Goal: Task Accomplishment & Management: Manage account settings

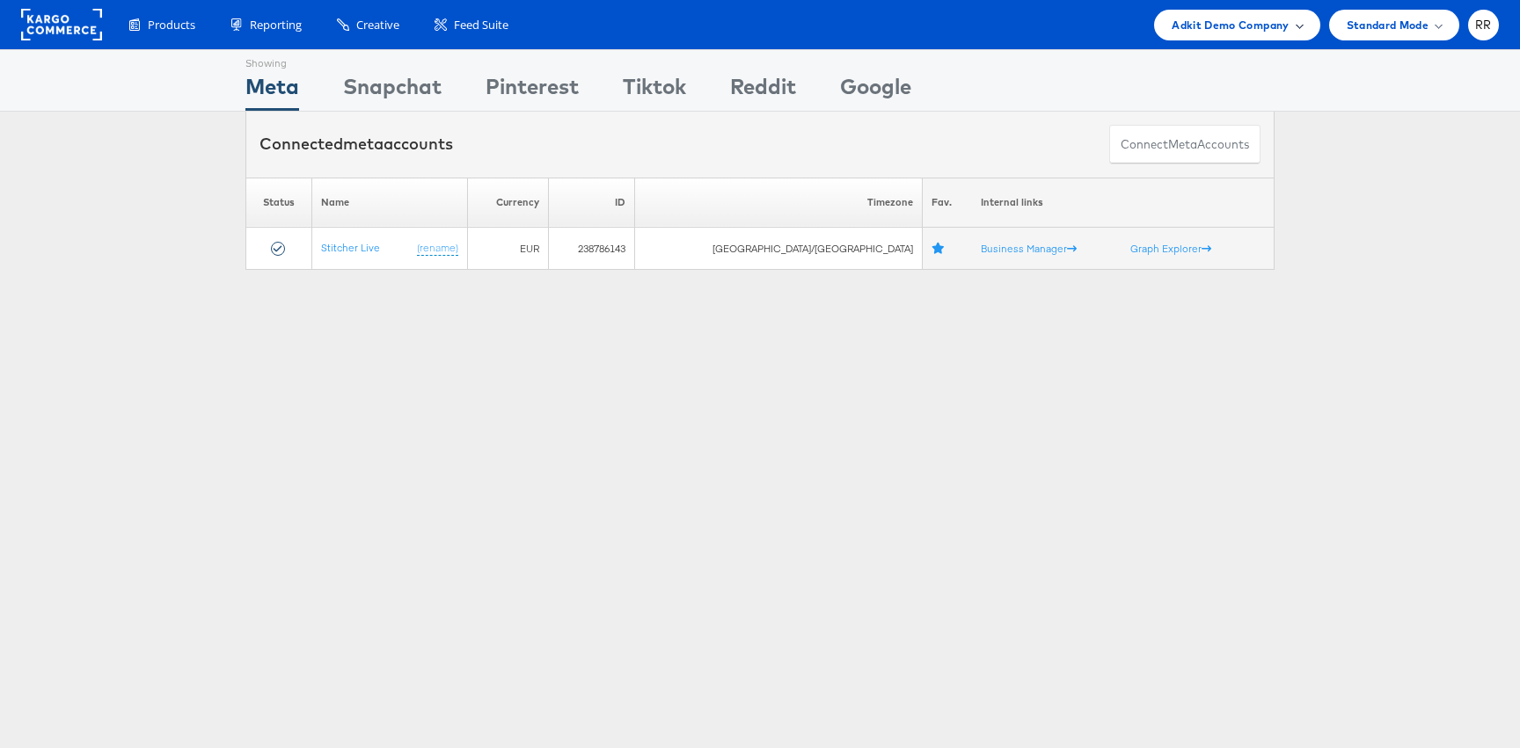
click at [1244, 30] on span "Adkit Demo Company" at bounding box center [1230, 25] width 117 height 18
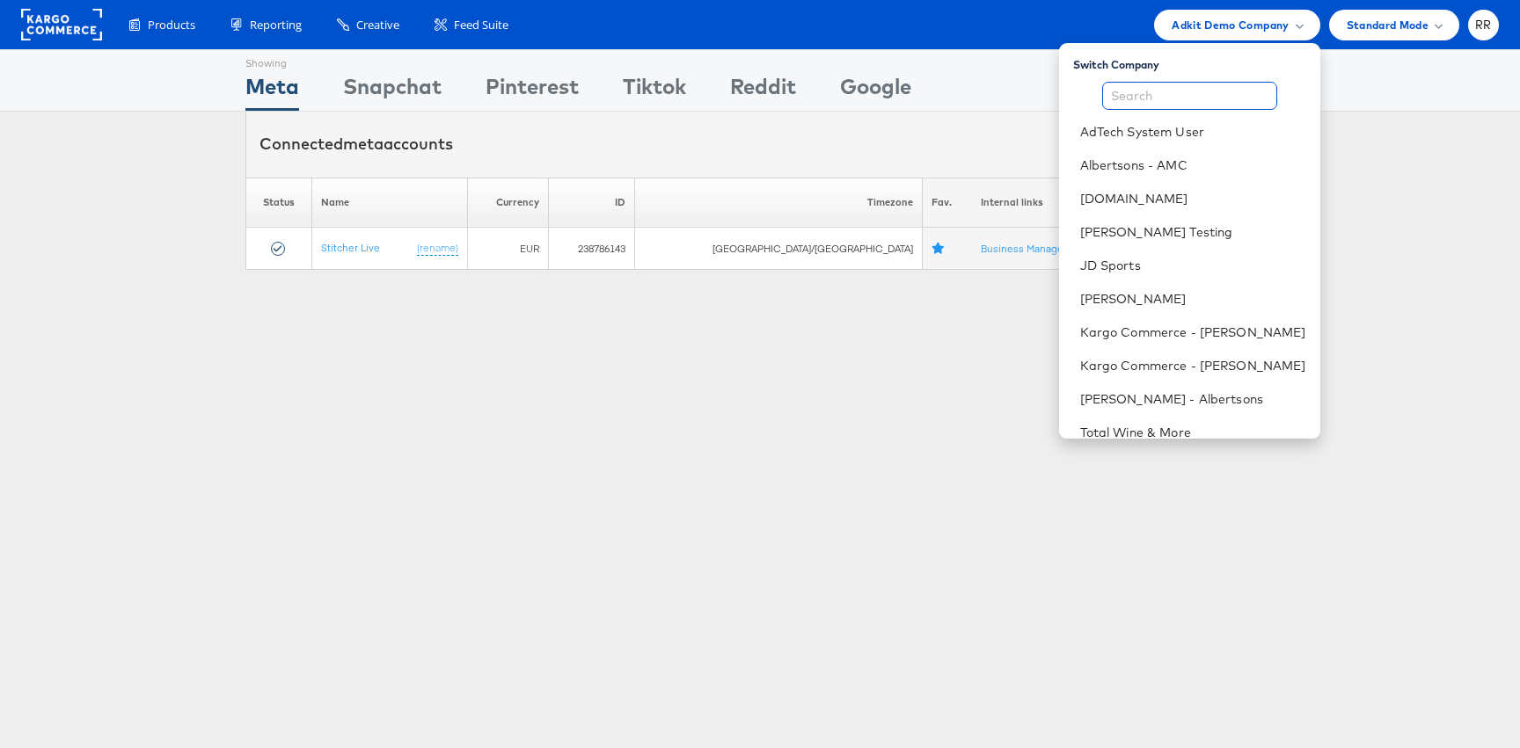
click at [1192, 103] on input "text" at bounding box center [1189, 96] width 175 height 28
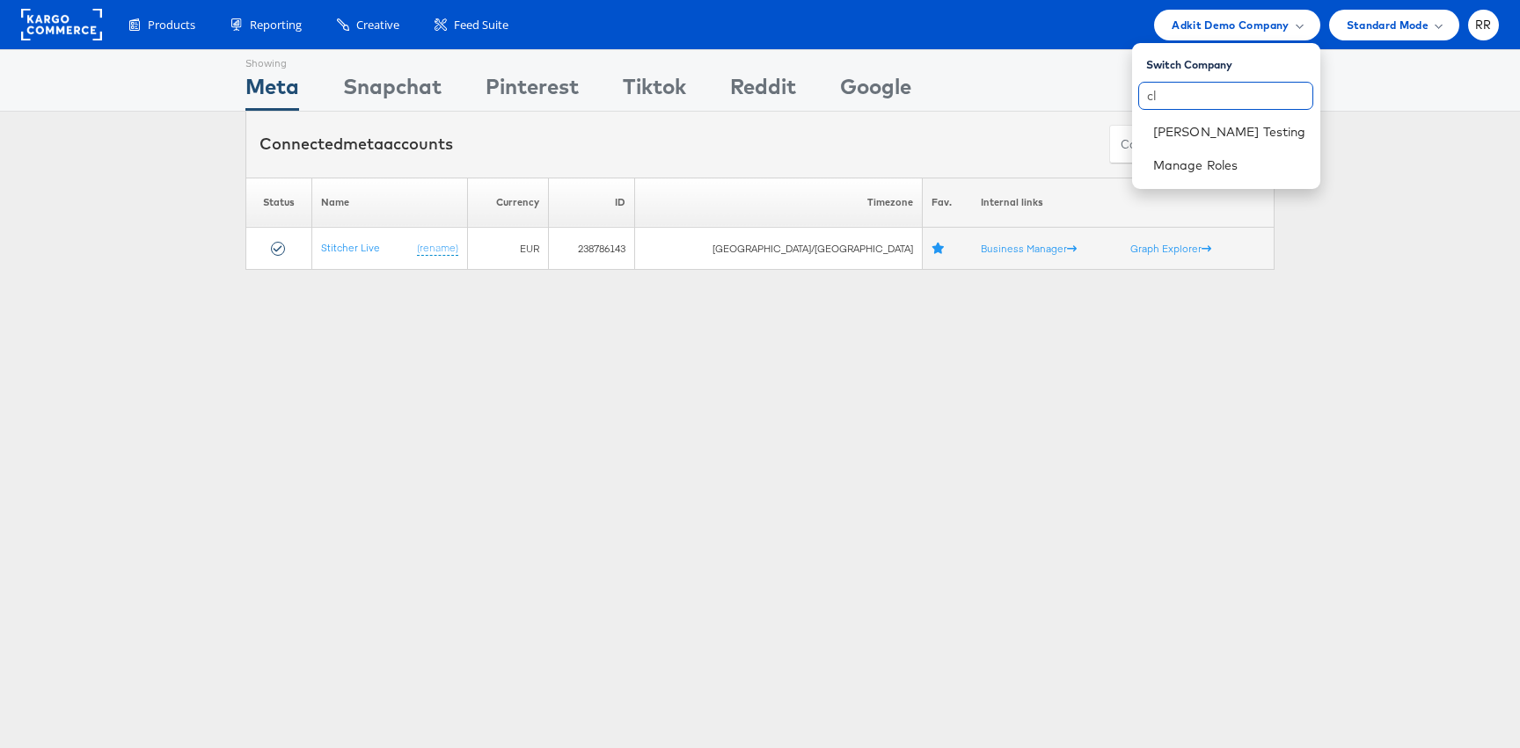
type input "c"
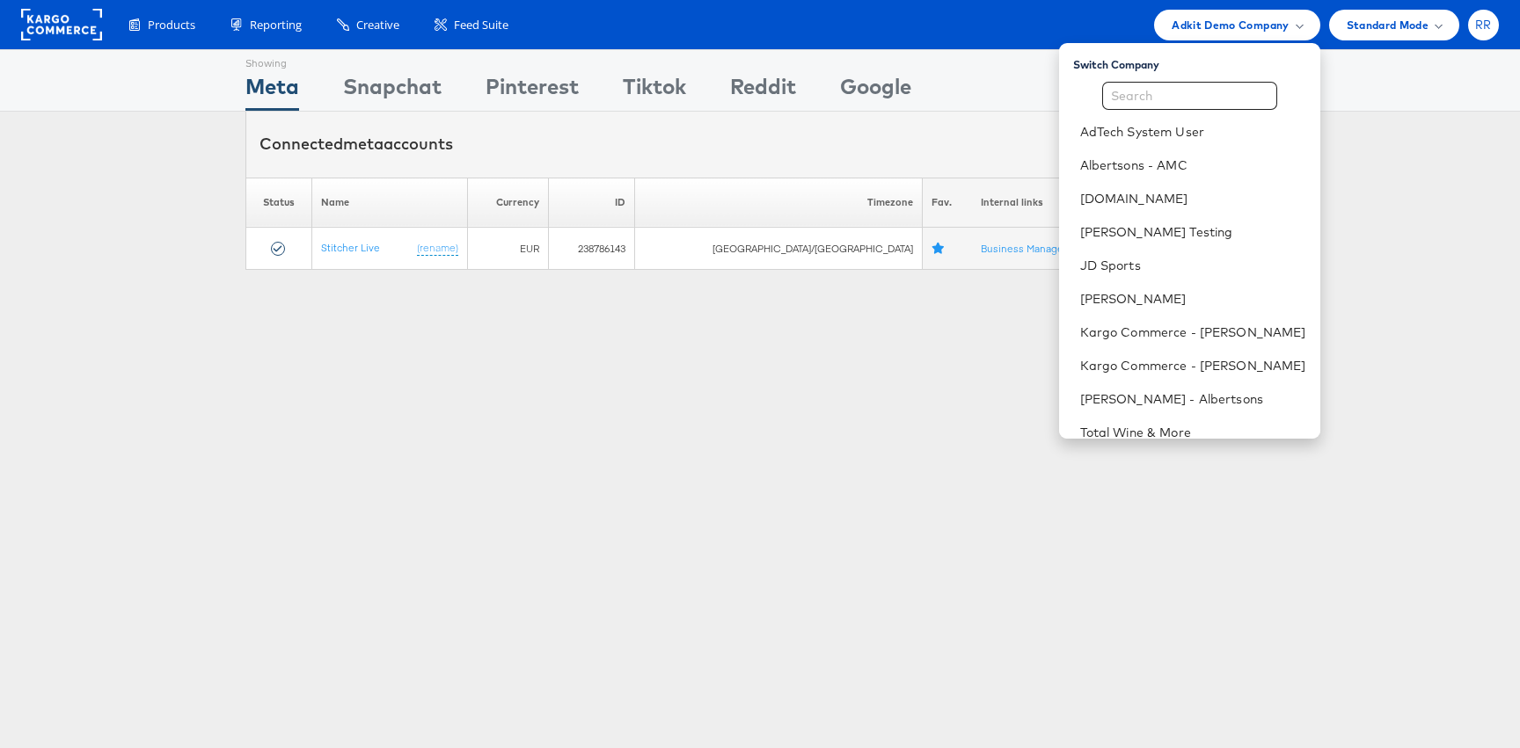
click at [1473, 26] on div "RR" at bounding box center [1483, 25] width 31 height 31
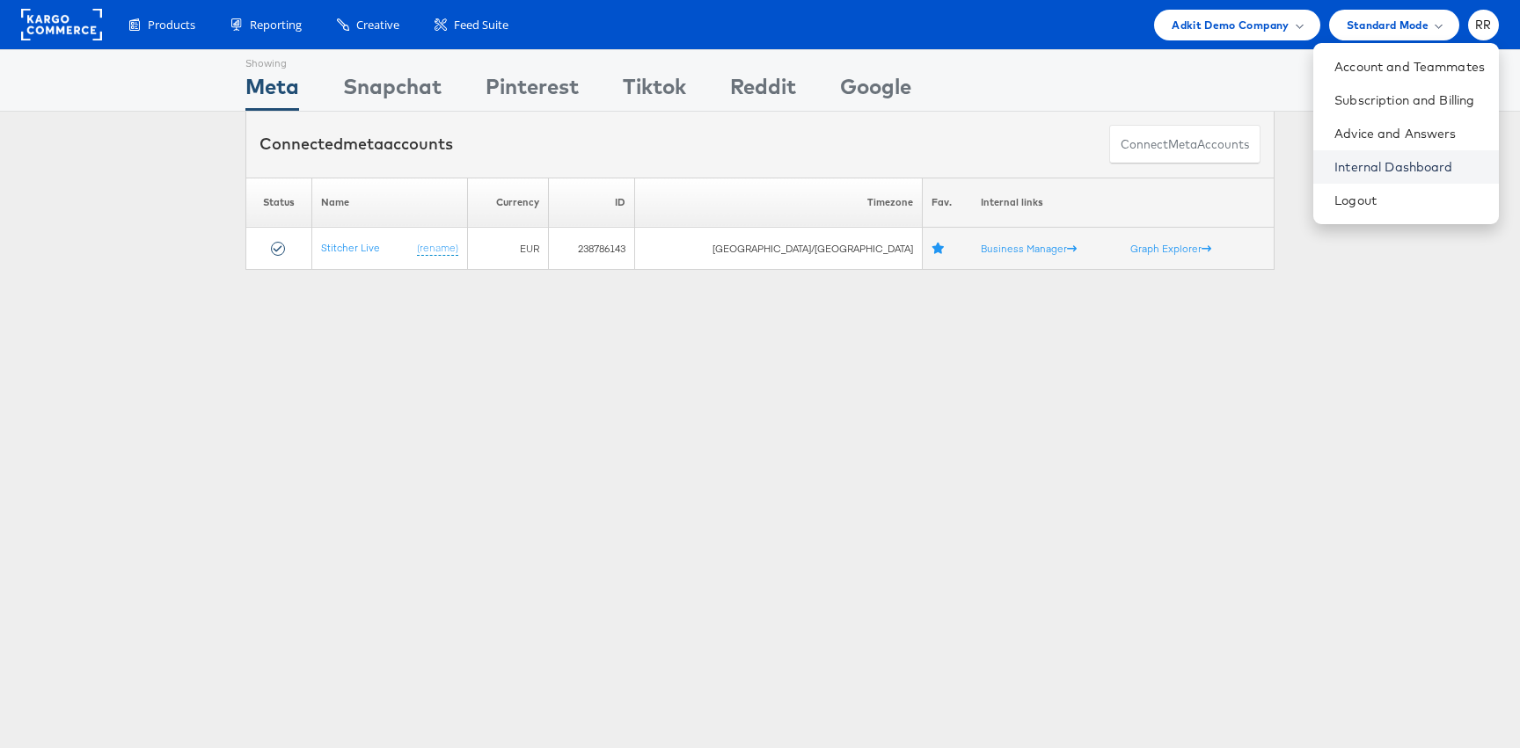
click at [1392, 164] on link "Internal Dashboard" at bounding box center [1409, 167] width 150 height 18
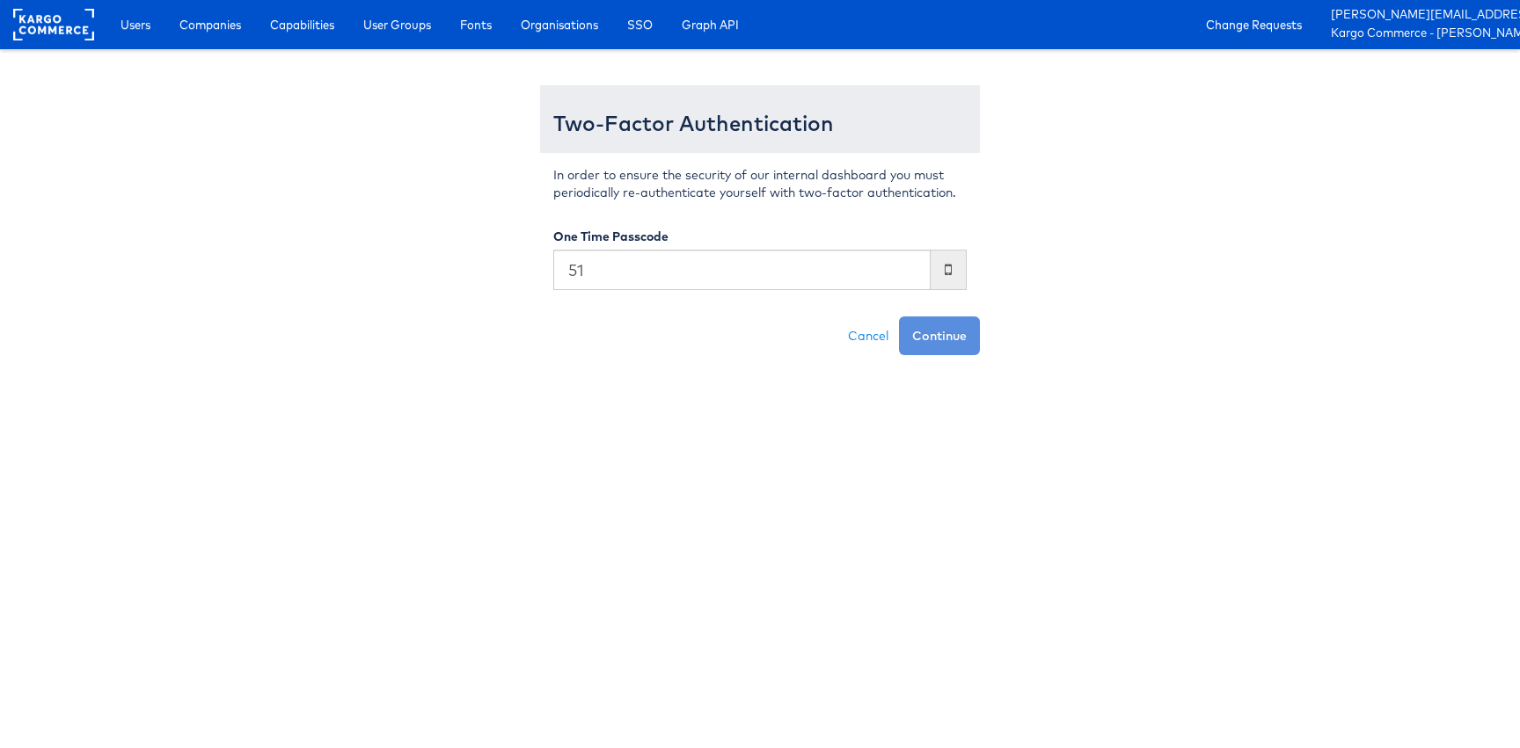
type input "5"
type input "9"
type input "488084"
click at [956, 325] on button "Continue" at bounding box center [939, 336] width 81 height 39
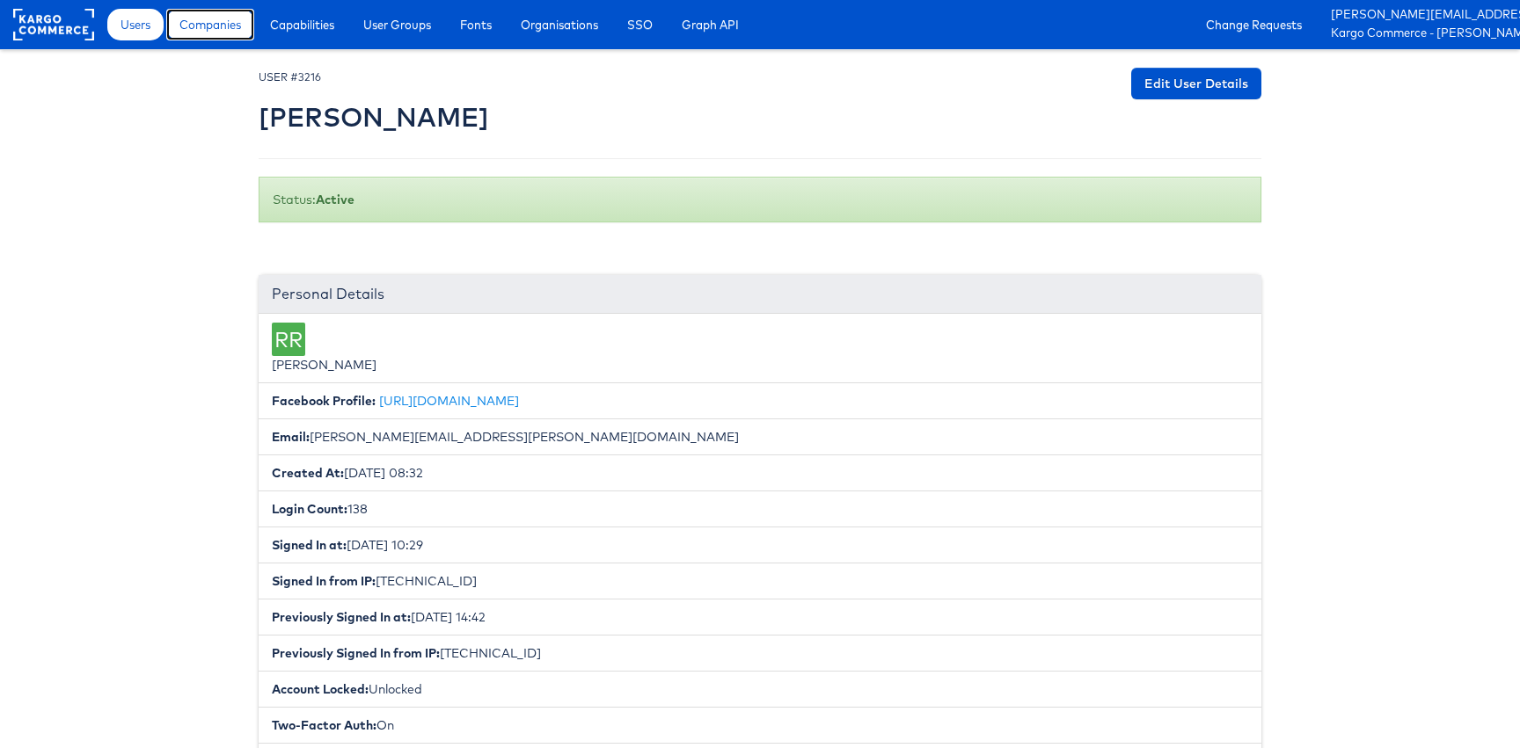
click at [204, 26] on span "Companies" at bounding box center [210, 25] width 62 height 18
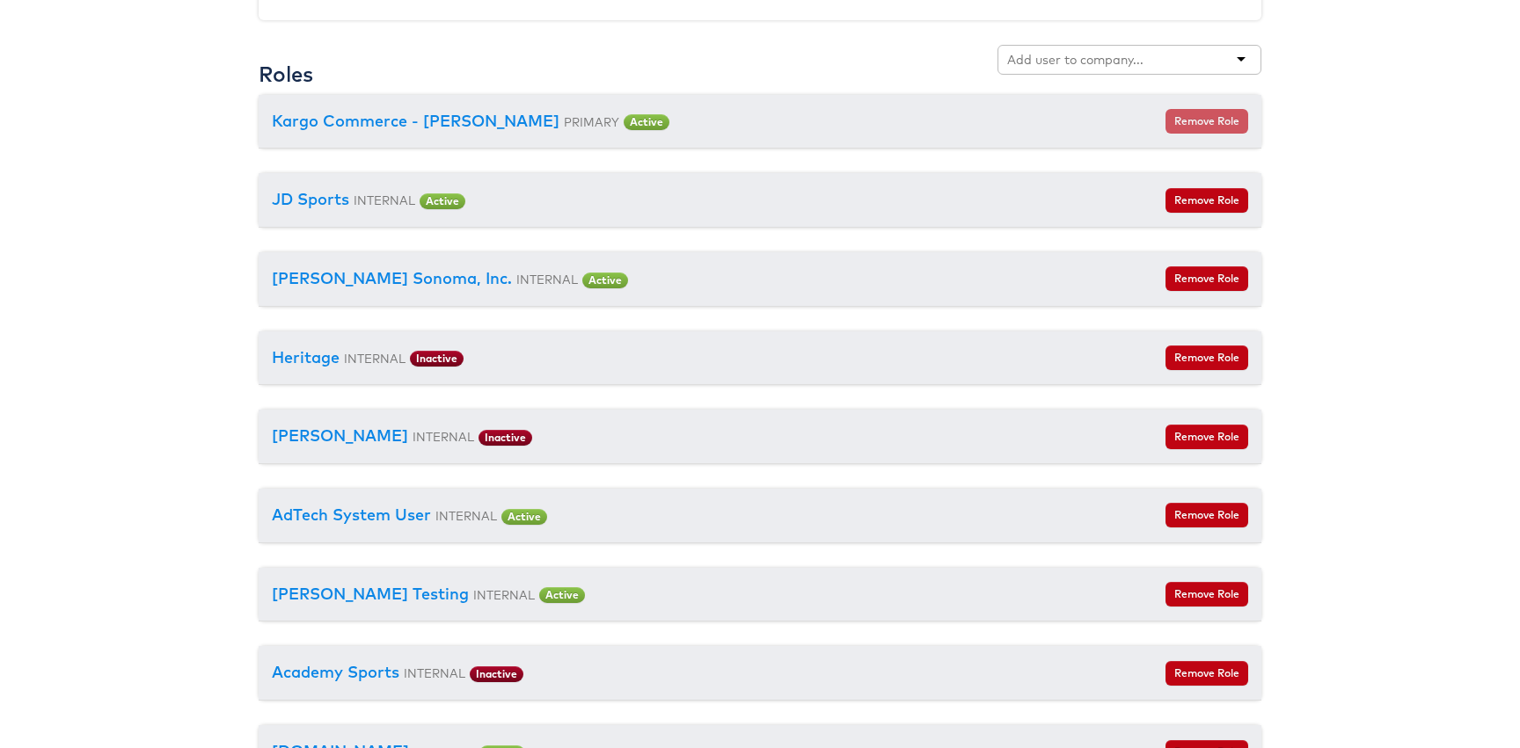
scroll to position [2093, 0]
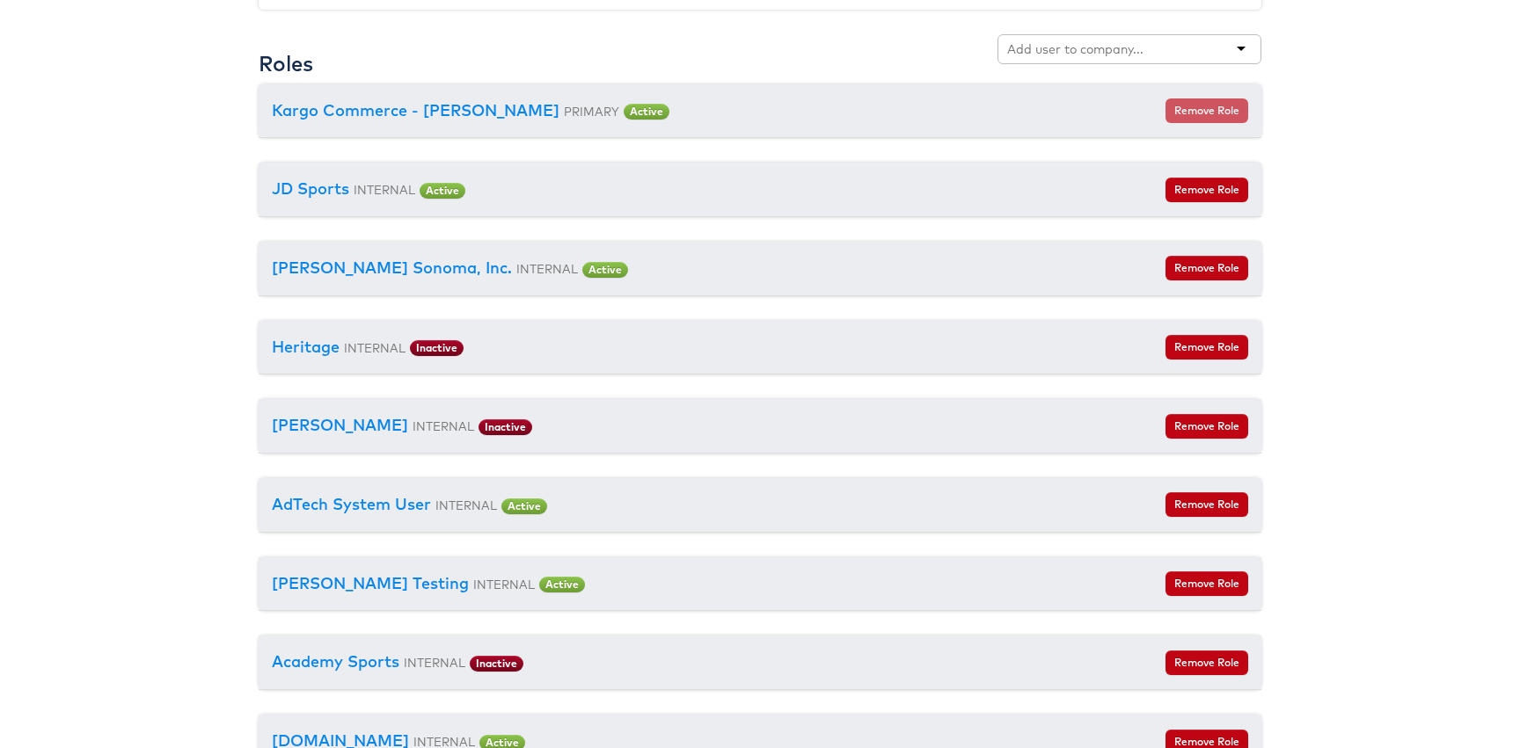
click at [1141, 43] on input "text" at bounding box center [1076, 49] width 139 height 18
type input "Clar"
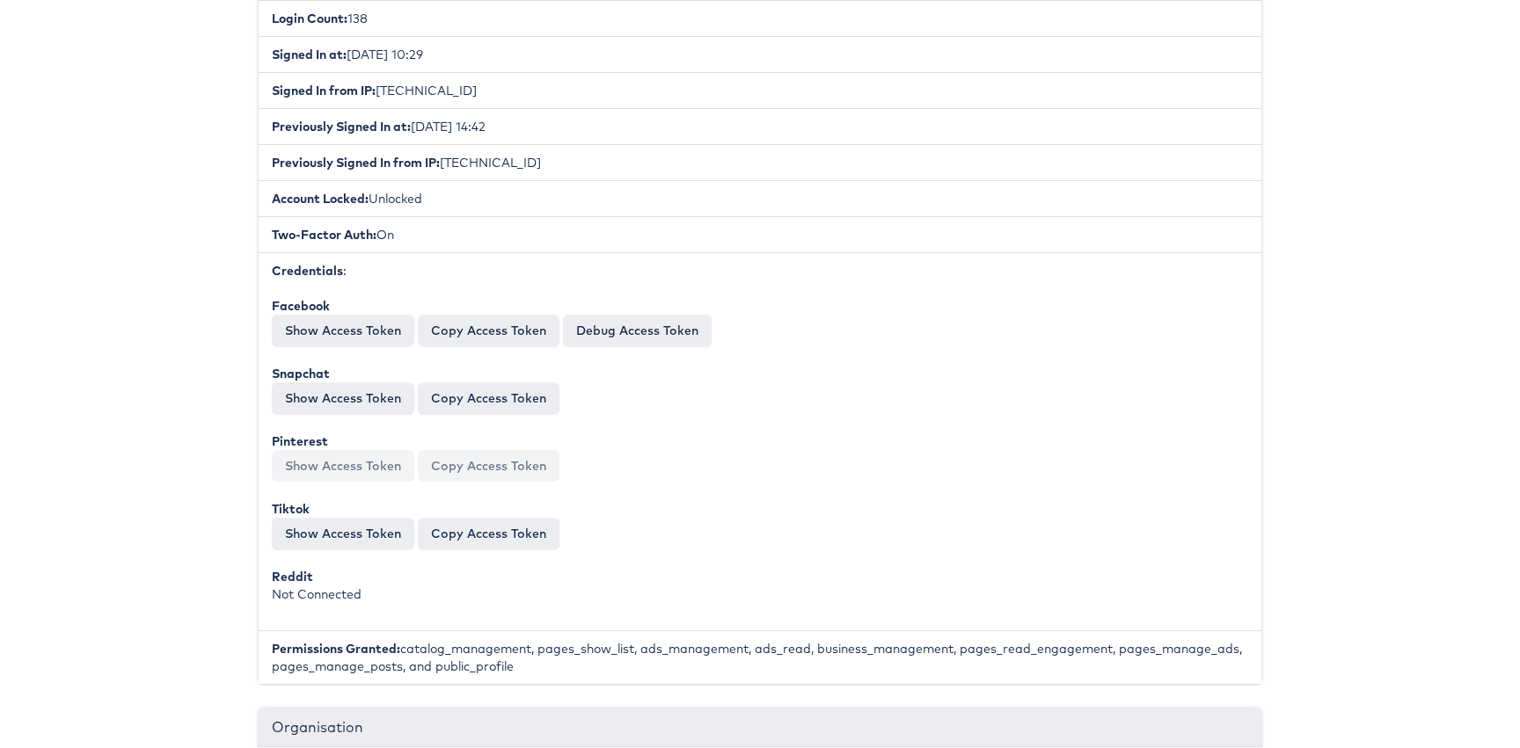
scroll to position [0, 0]
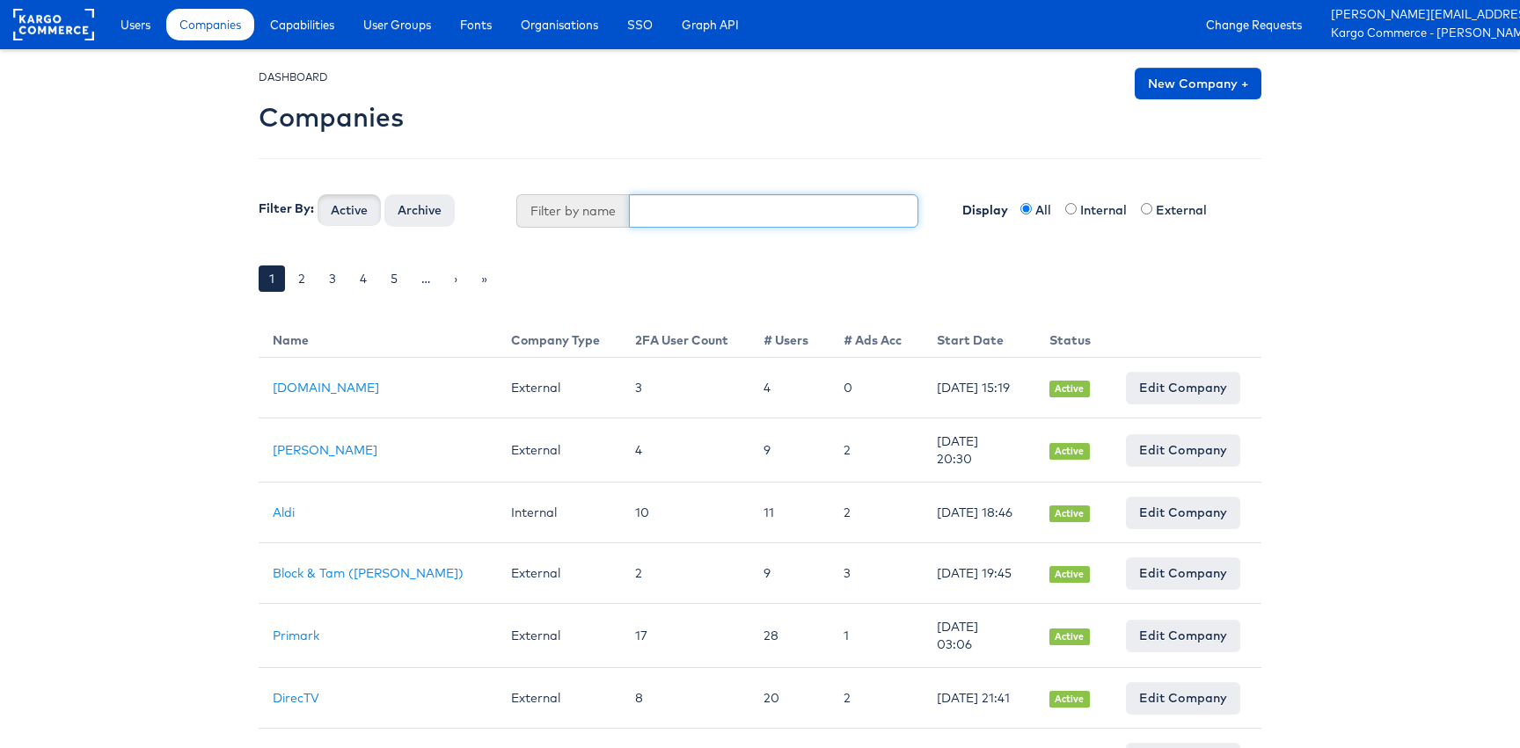
click at [696, 206] on input "text" at bounding box center [774, 210] width 290 height 33
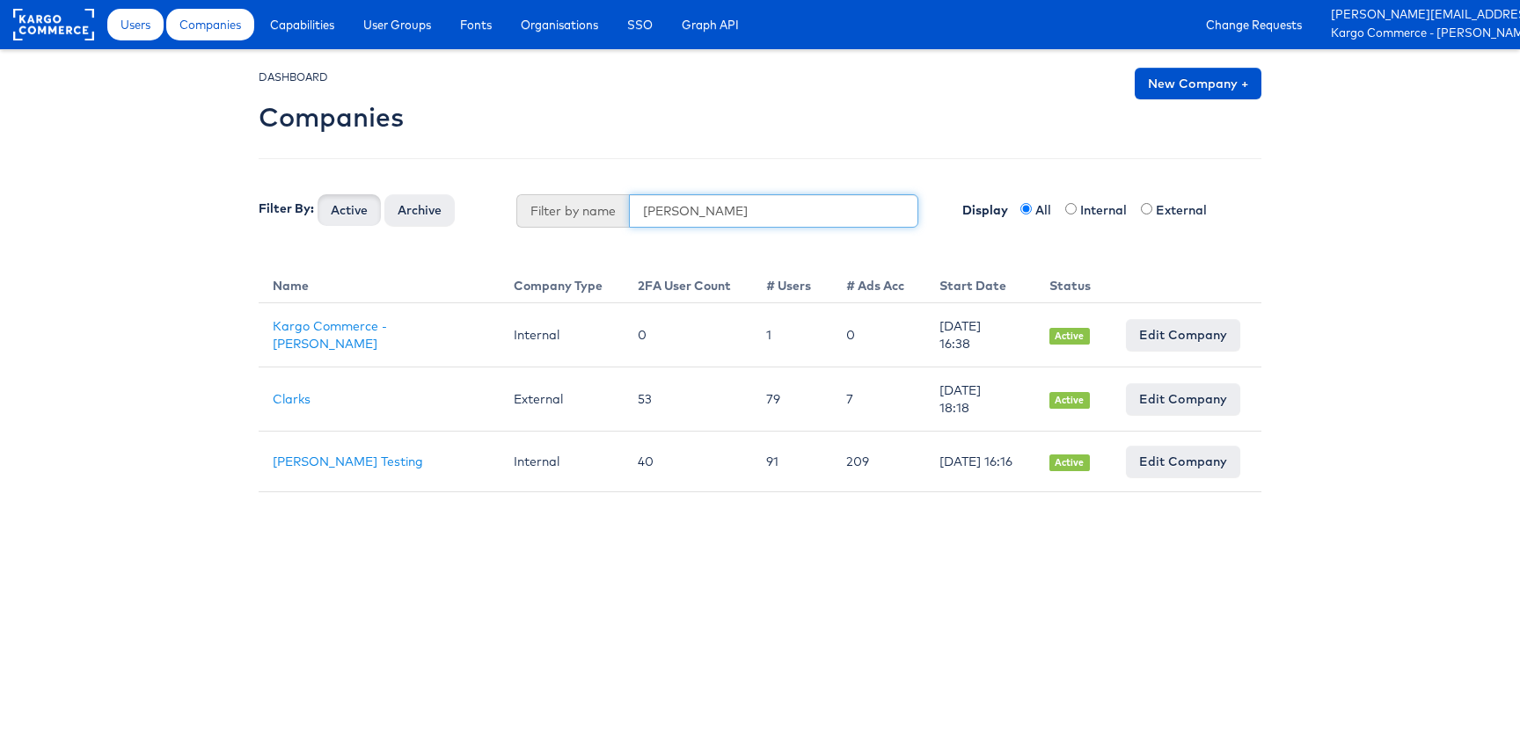
type input "[PERSON_NAME]"
click at [144, 22] on span "Users" at bounding box center [135, 25] width 30 height 18
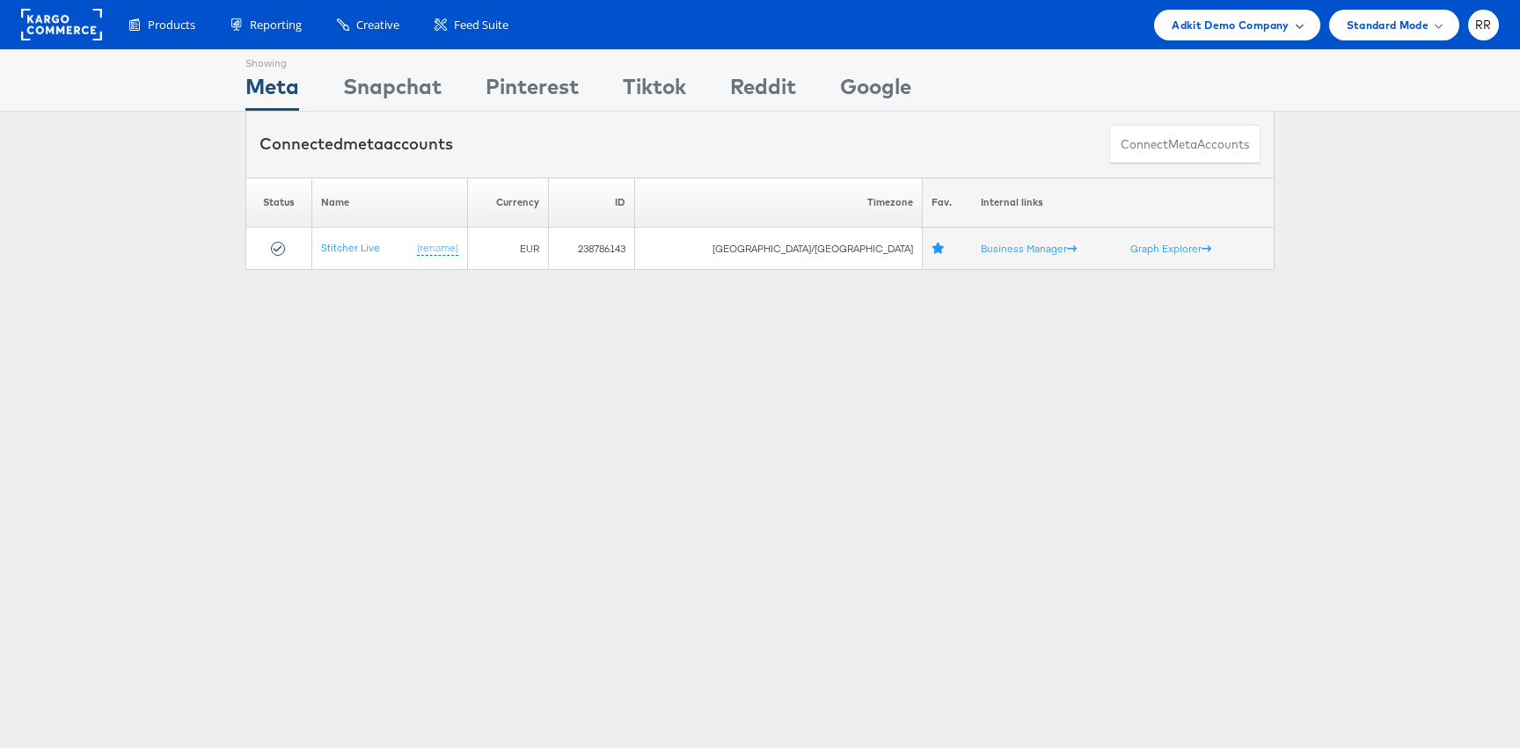
click at [1216, 33] on span "Adkit Demo Company" at bounding box center [1230, 25] width 117 height 18
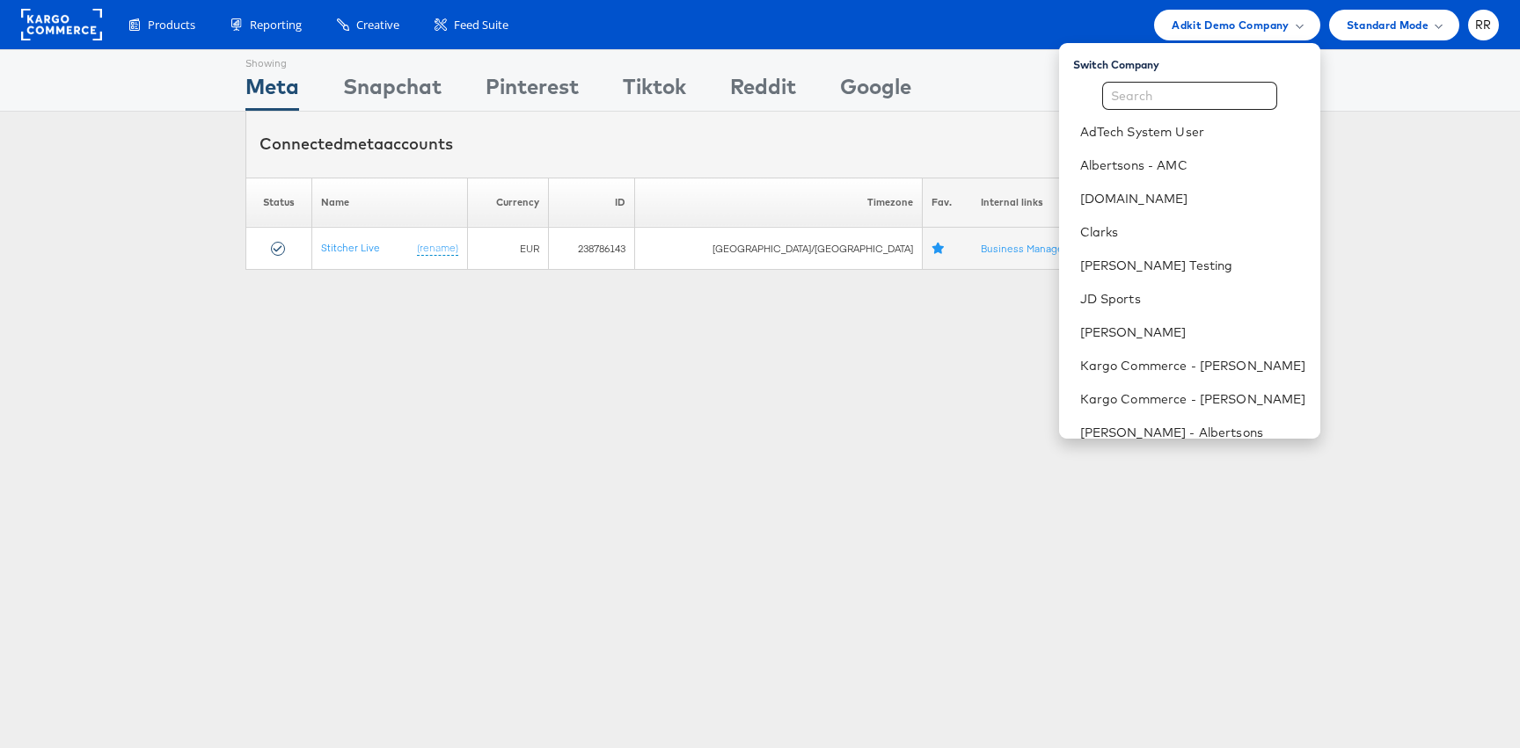
click at [645, 467] on div "Showing Meta Showing Snapchat Showing Pinterest Showing Tiktok Showing Reddit S…" at bounding box center [760, 489] width 1520 height 880
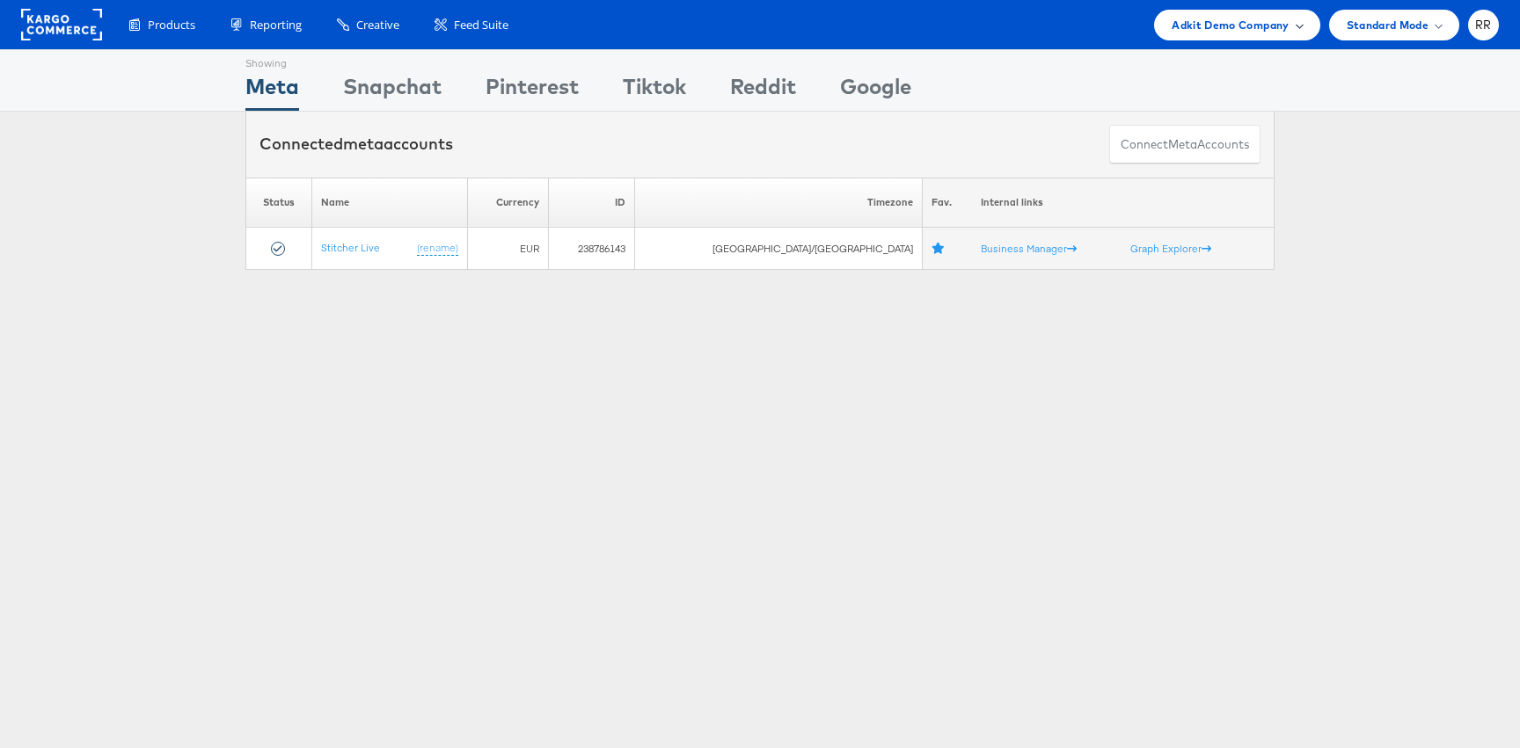
click at [1213, 30] on span "Adkit Demo Company" at bounding box center [1230, 25] width 117 height 18
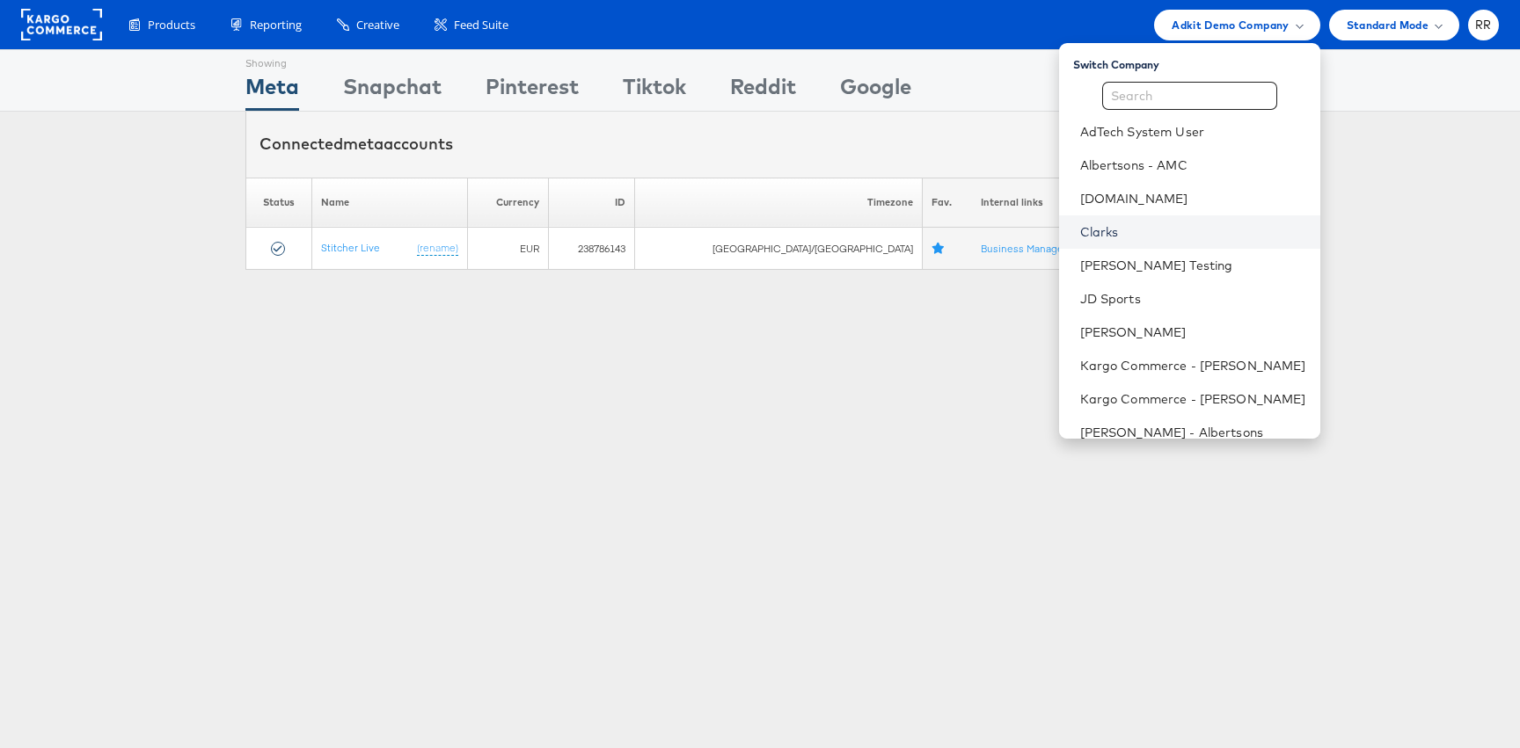
click at [1138, 232] on link "Clarks" at bounding box center [1193, 232] width 226 height 18
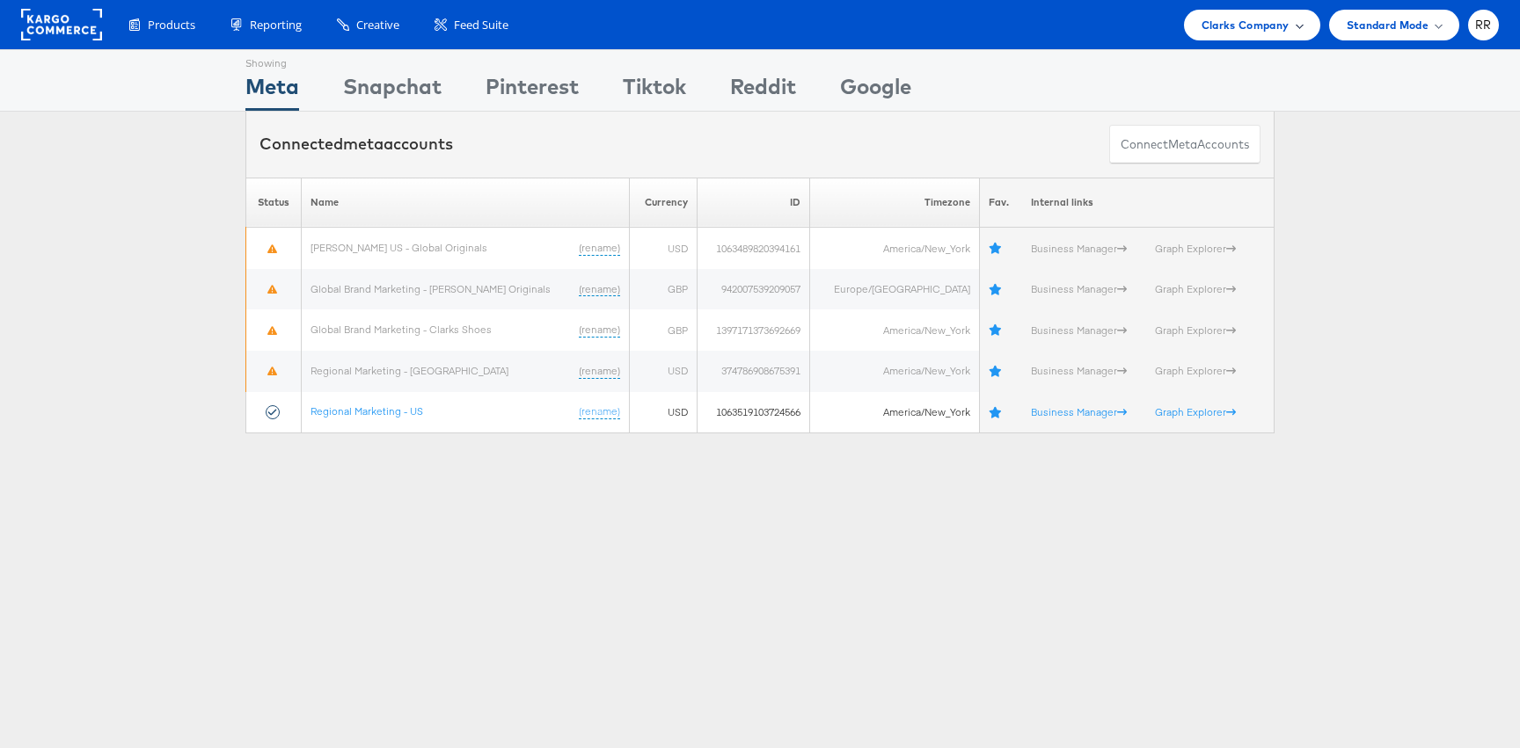
click at [1242, 28] on span "Clarks Company" at bounding box center [1245, 25] width 88 height 18
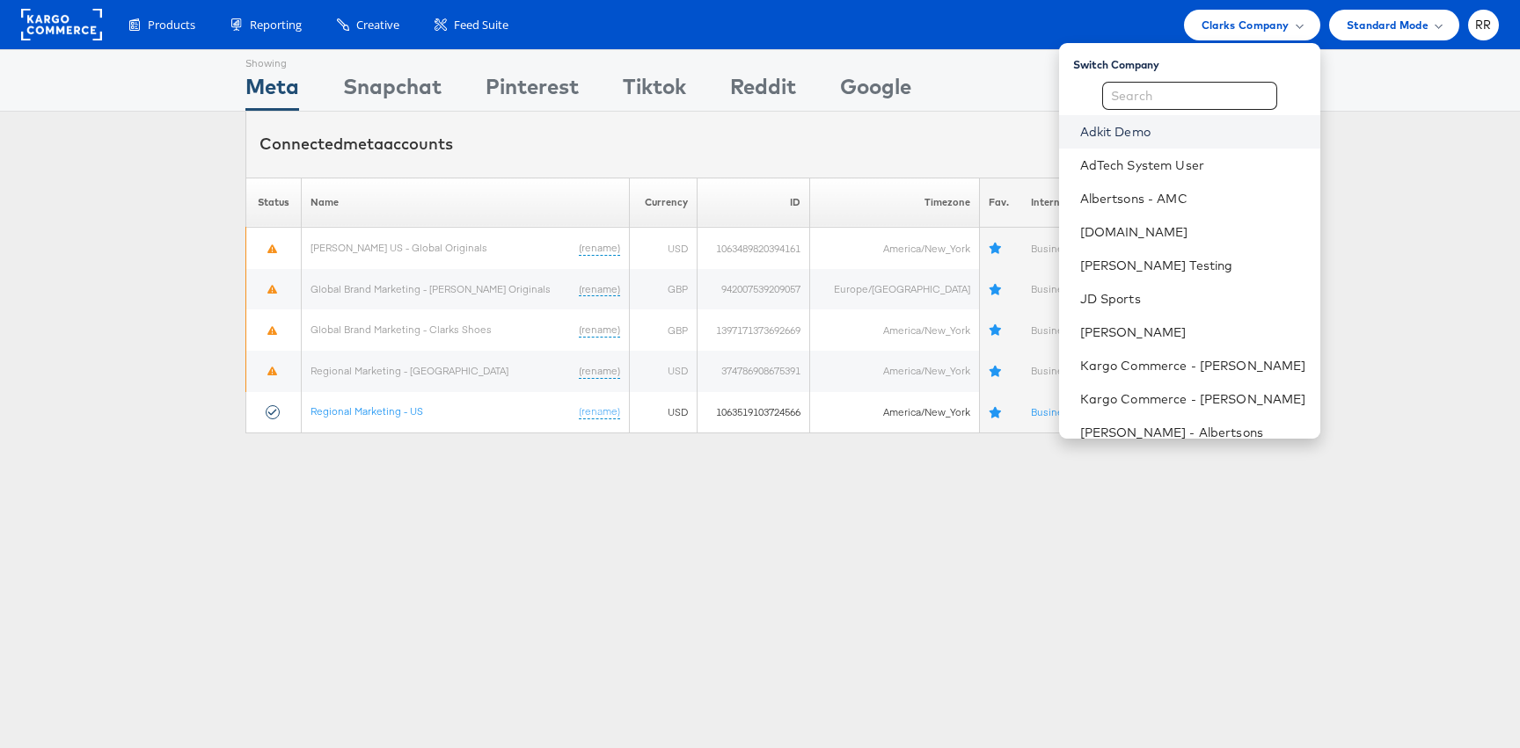
click at [1181, 138] on link "Adkit Demo" at bounding box center [1193, 132] width 226 height 18
